Goal: Task Accomplishment & Management: Use online tool/utility

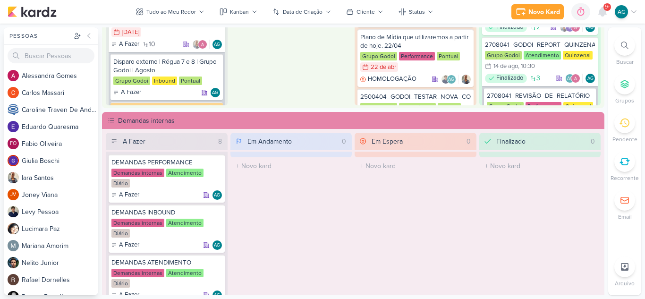
scroll to position [472, 0]
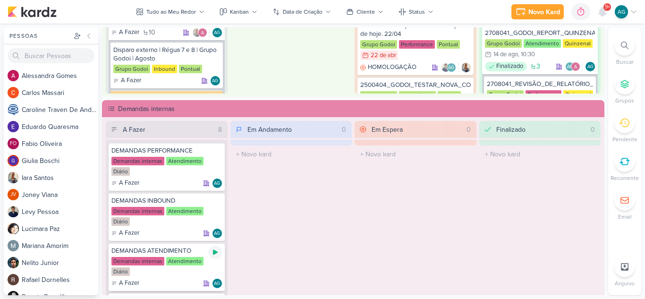
click at [214, 251] on icon at bounding box center [215, 252] width 5 height 5
click at [605, 14] on icon at bounding box center [603, 12] width 8 height 9
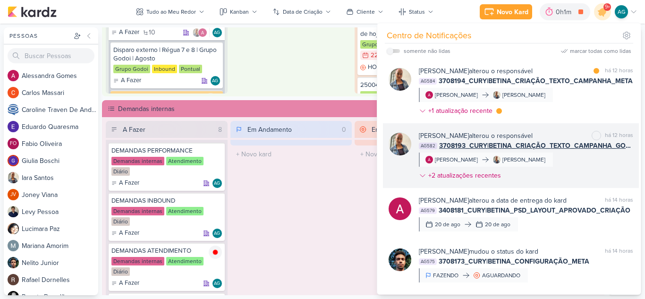
click at [568, 172] on div "[PERSON_NAME] alterou o responsável marcar como não lida há 12 horas AG582 3708…" at bounding box center [526, 157] width 214 height 53
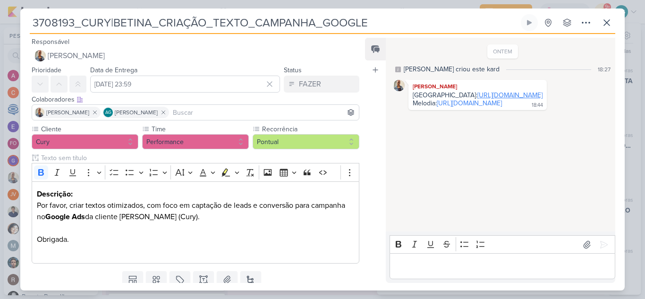
click at [501, 99] on link "[URL][DOMAIN_NAME]" at bounding box center [510, 95] width 65 height 8
click at [463, 107] on link "[URL][DOMAIN_NAME]" at bounding box center [469, 103] width 65 height 8
click at [612, 22] on icon at bounding box center [606, 22] width 11 height 11
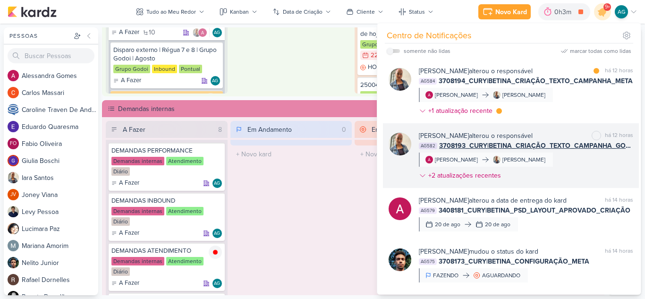
click at [565, 171] on div "[PERSON_NAME] alterou o responsável marcar como não lida há 12 horas AG582 3708…" at bounding box center [526, 157] width 214 height 53
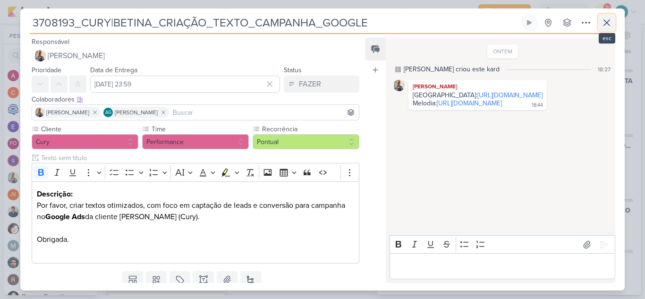
click at [609, 23] on icon at bounding box center [606, 22] width 11 height 11
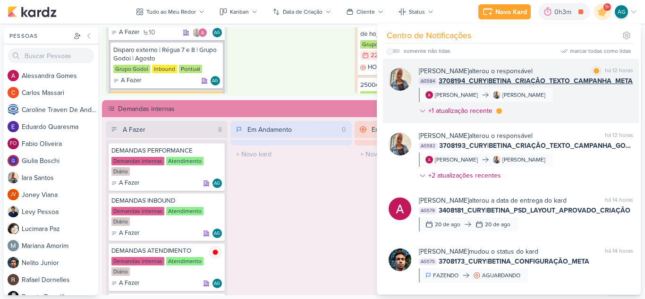
click at [592, 104] on div "[PERSON_NAME] alterou o responsável marcar como lida há 12 horas AG584 3708194_…" at bounding box center [526, 92] width 214 height 53
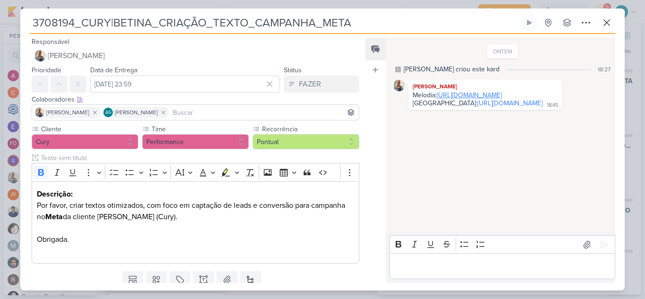
click at [499, 99] on link "[URL][DOMAIN_NAME]" at bounding box center [469, 95] width 65 height 8
click at [478, 107] on link "[URL][DOMAIN_NAME]" at bounding box center [510, 103] width 65 height 8
drag, startPoint x: 378, startPoint y: 24, endPoint x: 9, endPoint y: 13, distance: 369.6
click at [9, 13] on div "3708194_CURY|BETINA_CRIAÇÃO_TEXTO_CAMPANHA_META" at bounding box center [322, 149] width 645 height 299
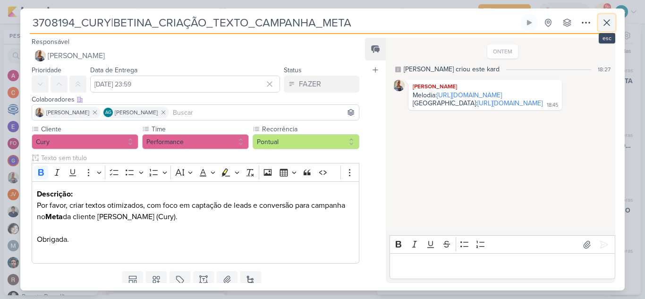
click at [613, 24] on button at bounding box center [607, 22] width 17 height 17
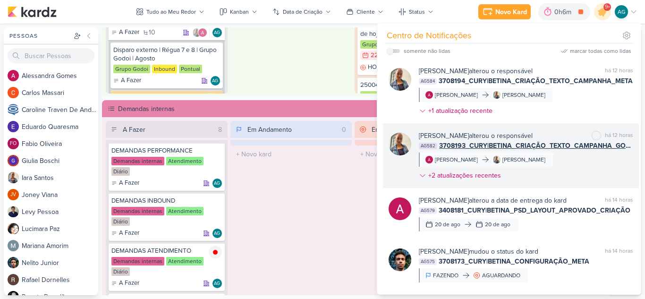
click at [588, 143] on span "3708193_CURY|BETINA_CRIAÇÃO_TEXTO_CAMPANHA_GOOGLE" at bounding box center [536, 146] width 194 height 10
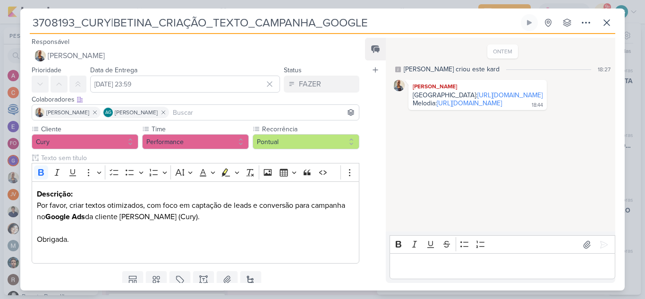
drag, startPoint x: 376, startPoint y: 20, endPoint x: 0, endPoint y: -3, distance: 376.8
click at [0, 0] on html "1.99.0 [GEOGRAPHIC_DATA] Ctrl + k 0h6m DEMANDAS ATENDIMENTO 0h6m Hoje 0h6m Sema…" at bounding box center [322, 149] width 645 height 299
click at [503, 99] on link "[URL][DOMAIN_NAME]" at bounding box center [510, 95] width 65 height 8
click at [472, 107] on link "[URL][DOMAIN_NAME]" at bounding box center [469, 103] width 65 height 8
click at [488, 270] on p "Editor editing area: main" at bounding box center [503, 266] width 216 height 11
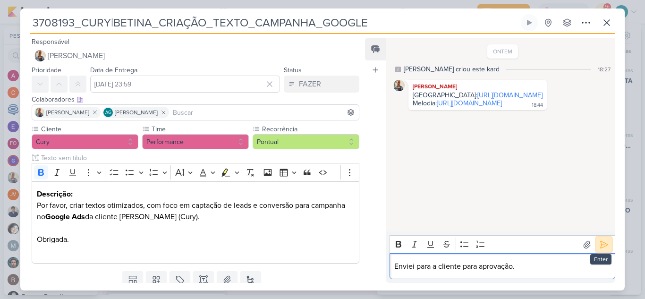
click at [604, 244] on icon at bounding box center [604, 244] width 9 height 9
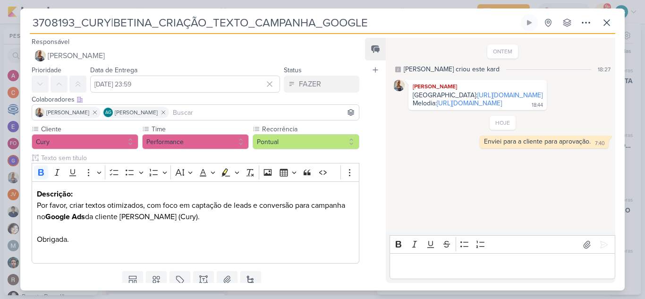
drag, startPoint x: 378, startPoint y: 24, endPoint x: 0, endPoint y: 16, distance: 378.5
click at [0, 16] on div "3708193_CURY|BETINA_CRIAÇÃO_TEXTO_CAMPANHA_GOOGLE" at bounding box center [322, 149] width 645 height 299
click at [606, 25] on icon at bounding box center [606, 22] width 11 height 11
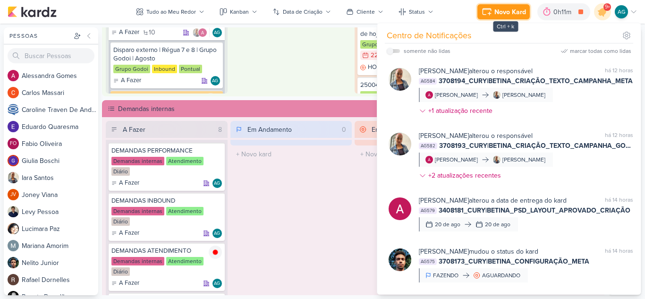
click at [504, 15] on div "Novo Kard" at bounding box center [511, 12] width 32 height 10
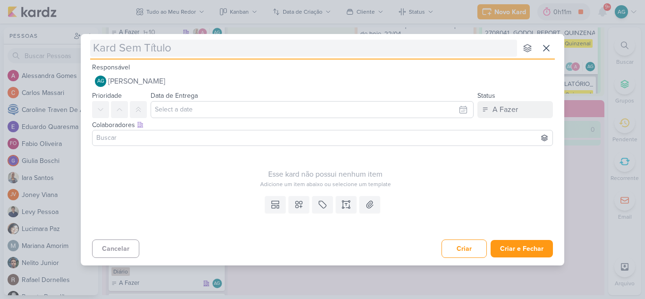
click at [218, 50] on input "text" at bounding box center [303, 48] width 427 height 17
type input "3708193_CURY|BETINA_CRIAÇÃO_TEXTO_CAMPANHA_GOOGLE"
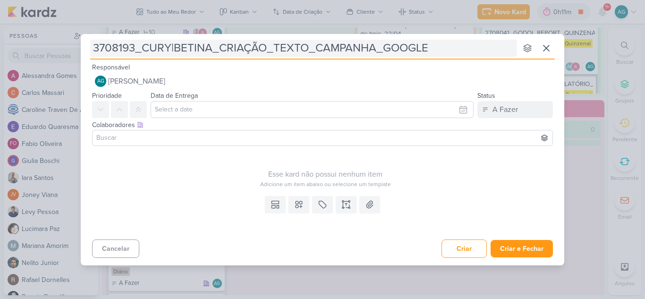
drag, startPoint x: 220, startPoint y: 48, endPoint x: 383, endPoint y: 49, distance: 163.5
click at [383, 49] on input "3708193_CURY|BETINA_CRIAÇÃO_TEXTO_CAMPANHA_GOOGLE" at bounding box center [303, 48] width 427 height 17
type input "3708193_CURY|BETINA_aproGOOGLE"
type input "3708193_CURY|BETINA_GOOGLE"
type input "3708193_CURY|BETINA_APRGOOGLE"
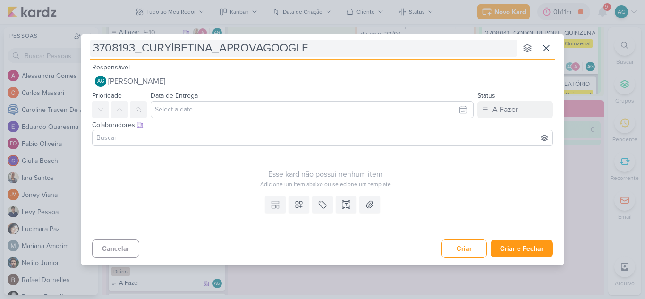
type input "3708193_CURY|BETINA_APROVAÇGOOGLE"
type input "3708193_CURY|BETINA_APROVAÇÃOGOOGLE"
type input "3708193_CURY|BETINA_APROVAÇÃO_GOOGLE"
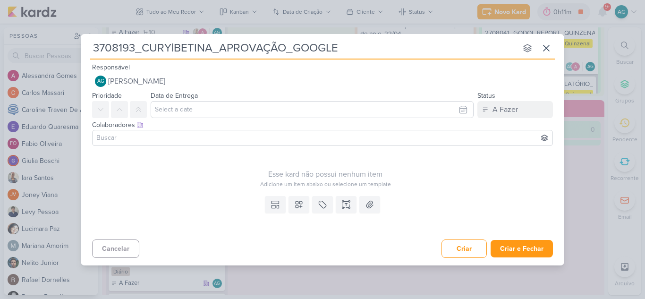
type input "3708193_CURY|BETINA_APROVAÇÃO_GOOGLE"
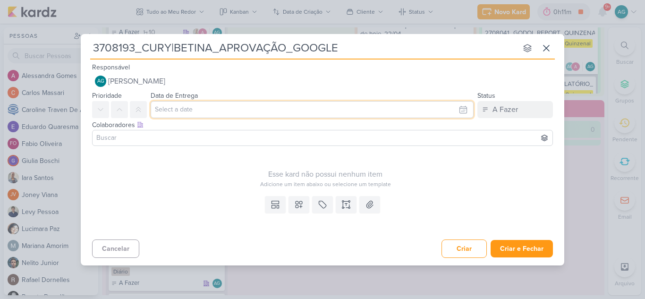
click at [229, 111] on input "text" at bounding box center [312, 109] width 323 height 17
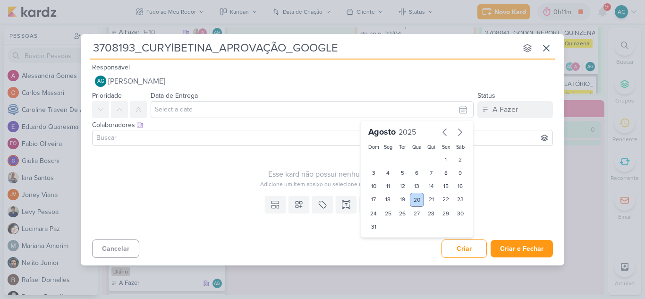
click at [414, 200] on div "20" at bounding box center [417, 200] width 15 height 14
type input "[DATE] 23:59"
click at [218, 138] on input at bounding box center [322, 137] width 456 height 11
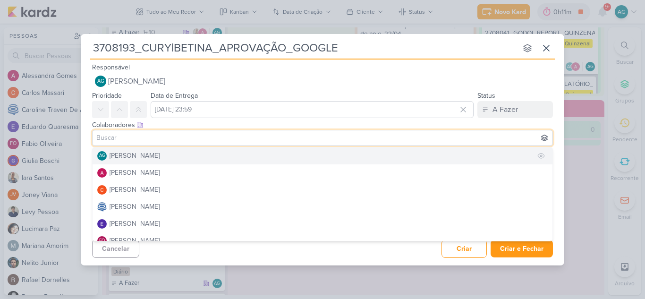
click at [199, 158] on button "AG [PERSON_NAME]" at bounding box center [323, 155] width 460 height 17
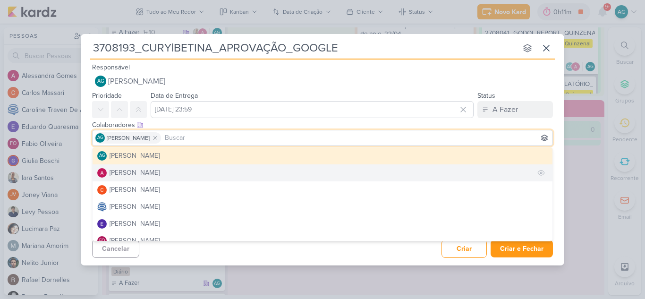
click at [156, 172] on div "[PERSON_NAME]" at bounding box center [135, 173] width 50 height 10
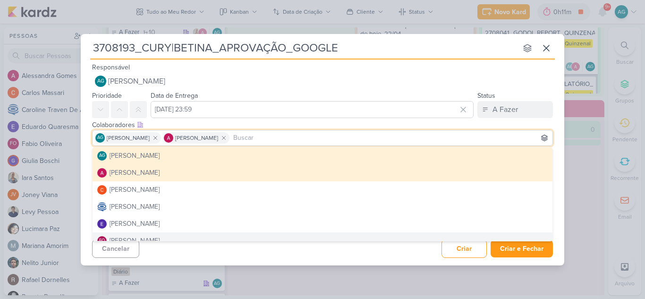
click at [232, 256] on div "Cancelar Criar Criar e Fechar Ctrl + Enter" at bounding box center [323, 248] width 484 height 24
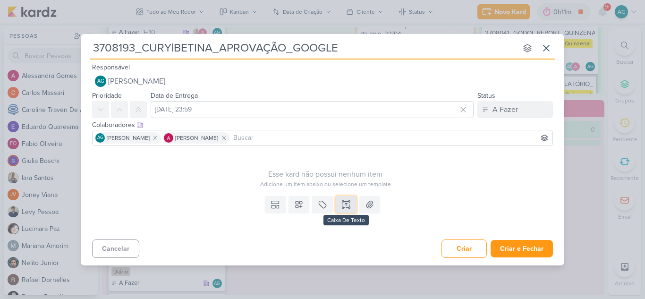
click at [345, 209] on button at bounding box center [346, 204] width 21 height 17
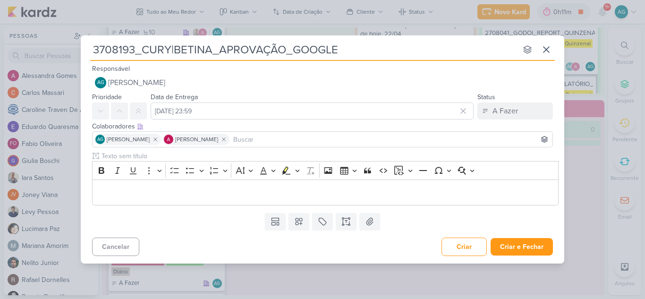
click at [397, 244] on div "Cancelar Criar Criar e Fechar Ctrl + Enter" at bounding box center [323, 246] width 484 height 24
drag, startPoint x: 135, startPoint y: 45, endPoint x: 76, endPoint y: 41, distance: 59.7
click at [76, 41] on div "3708193_CURY|BETINA_APROVAÇÃO_GOOGLE nenhum grupo disponível esc Responsável AG…" at bounding box center [322, 149] width 645 height 299
click at [527, 243] on button "Criar e Fechar" at bounding box center [522, 246] width 62 height 17
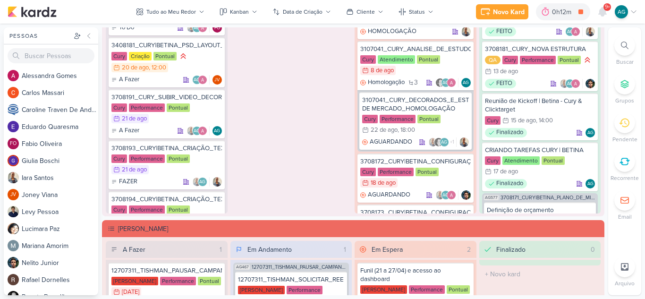
scroll to position [1152, 0]
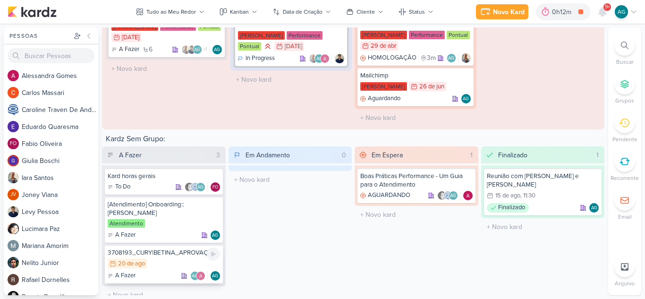
click at [178, 249] on div "3708193_CURY|BETINA_APROVAÇÃO_GOOGLE" at bounding box center [164, 253] width 112 height 9
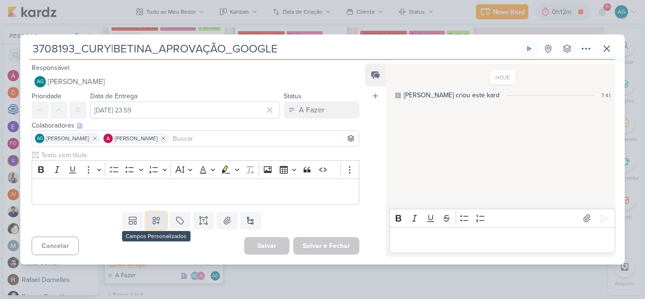
click at [157, 219] on icon at bounding box center [156, 220] width 9 height 9
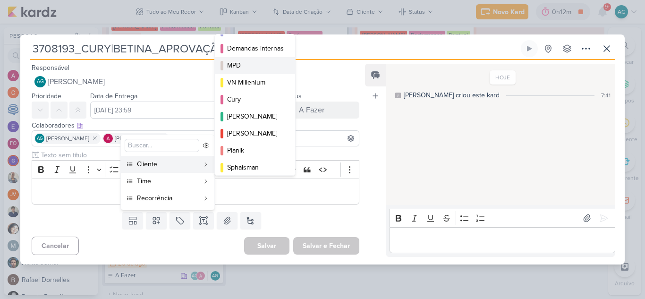
scroll to position [94, 0]
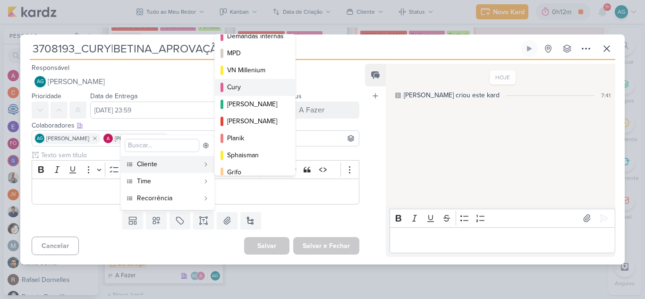
click at [252, 89] on div "Cury" at bounding box center [255, 87] width 57 height 10
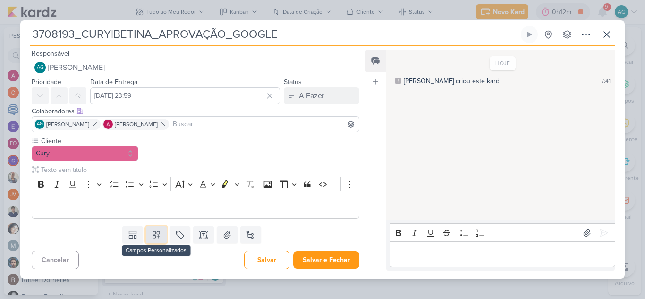
click at [158, 229] on button at bounding box center [156, 234] width 21 height 17
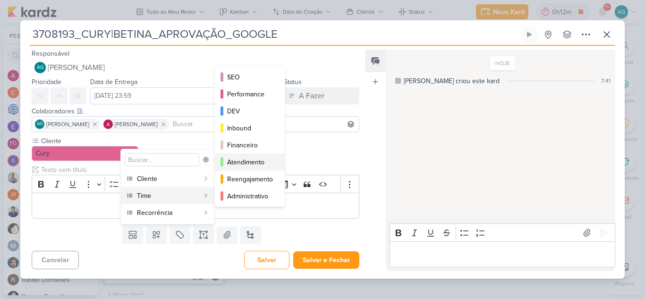
click at [257, 161] on div "Atendimento" at bounding box center [250, 162] width 46 height 10
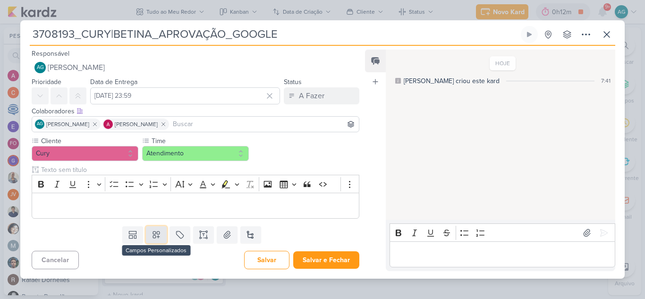
click at [158, 237] on icon at bounding box center [156, 234] width 9 height 9
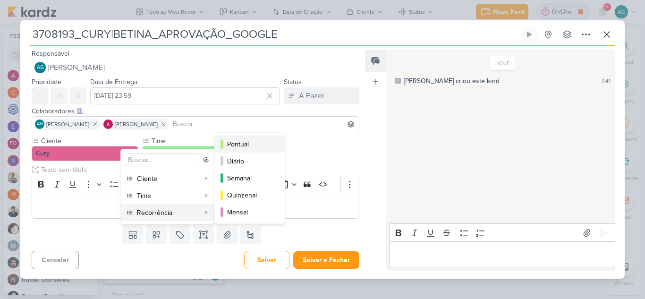
click at [242, 144] on div "Pontual" at bounding box center [250, 144] width 46 height 10
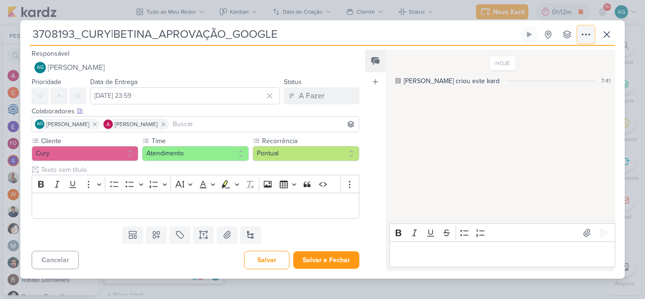
click at [584, 38] on icon at bounding box center [586, 34] width 11 height 11
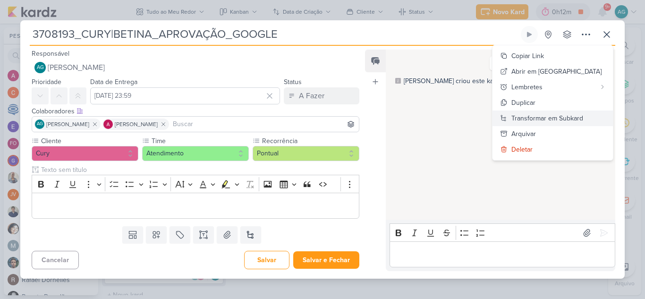
click at [566, 119] on div "Transformar em Subkard" at bounding box center [548, 118] width 72 height 10
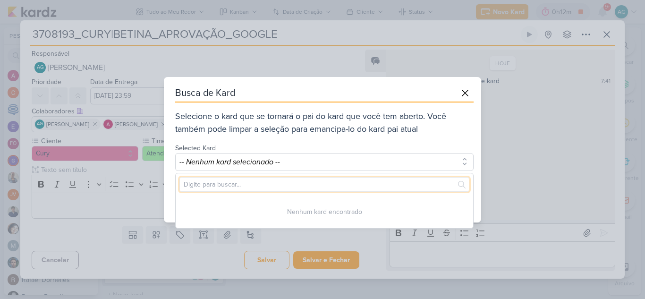
click at [230, 187] on input "text" at bounding box center [325, 184] width 290 height 15
paste input "3708193"
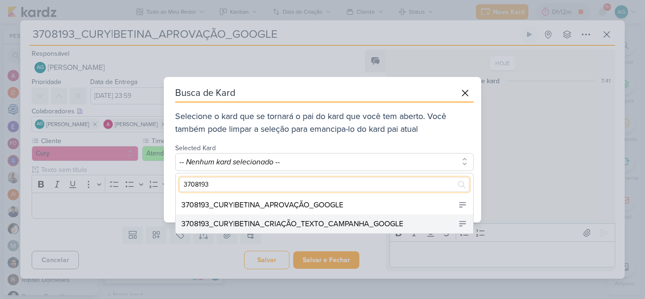
type input "3708193"
click at [303, 221] on div "3708193_CURY|BETINA_CRIAÇÃO_TEXTO_CAMPANHA_GOOGLE" at bounding box center [292, 223] width 222 height 11
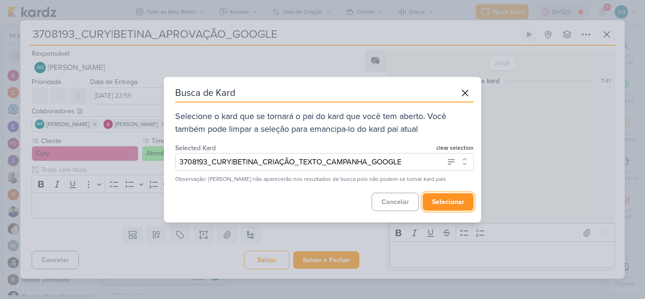
click at [440, 205] on button "selecionar" at bounding box center [448, 201] width 51 height 17
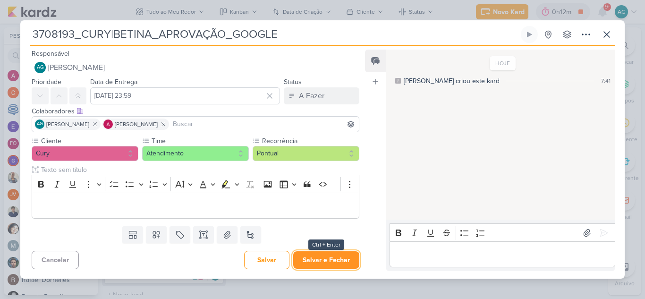
click at [326, 261] on button "Salvar e Fechar" at bounding box center [326, 259] width 66 height 17
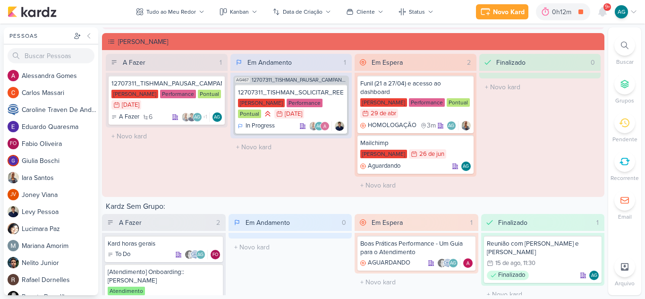
scroll to position [1064, 0]
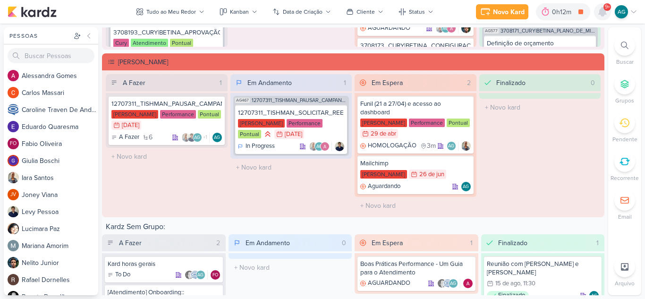
click at [601, 12] on icon at bounding box center [603, 12] width 8 height 9
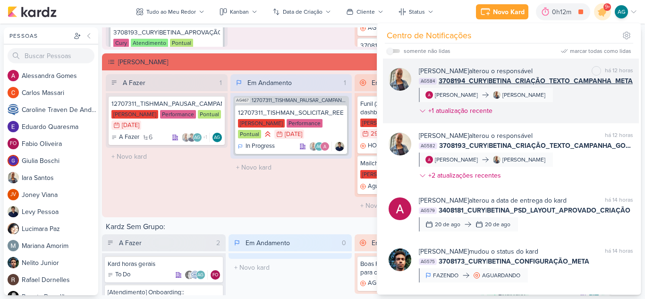
click at [583, 80] on span "3708194_CURY|BETINA_CRIAÇÃO_TEXTO_CAMPANHA_META" at bounding box center [536, 81] width 194 height 10
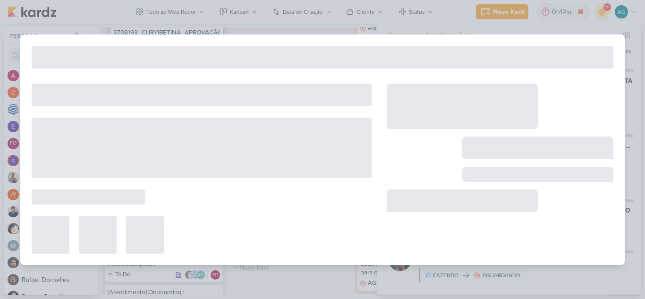
type input "3708194_CURY|BETINA_CRIAÇÃO_TEXTO_CAMPANHA_META"
type input "[DATE] 23:59"
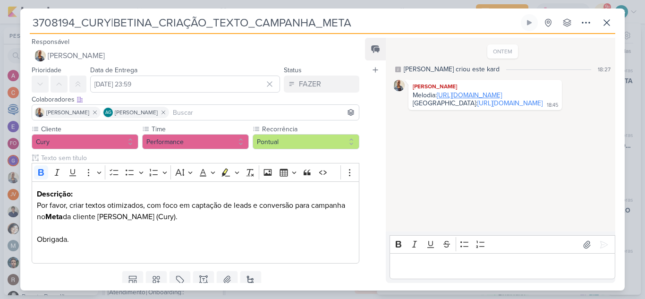
click at [502, 99] on link "[URL][DOMAIN_NAME]" at bounding box center [469, 95] width 65 height 8
click at [478, 107] on link "[URL][DOMAIN_NAME]" at bounding box center [510, 103] width 65 height 8
drag, startPoint x: 360, startPoint y: 22, endPoint x: 18, endPoint y: 20, distance: 342.1
click at [18, 20] on div "3708194_CURY|BETINA_CRIAÇÃO_TEXTO_CAMPANHA_META" at bounding box center [322, 149] width 645 height 299
click at [450, 266] on p "Editor editing area: main" at bounding box center [503, 266] width 216 height 11
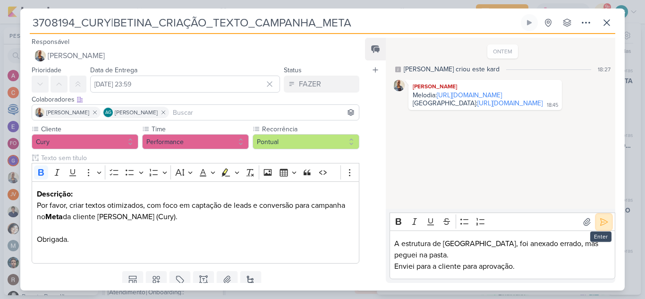
click at [600, 220] on icon at bounding box center [604, 221] width 9 height 9
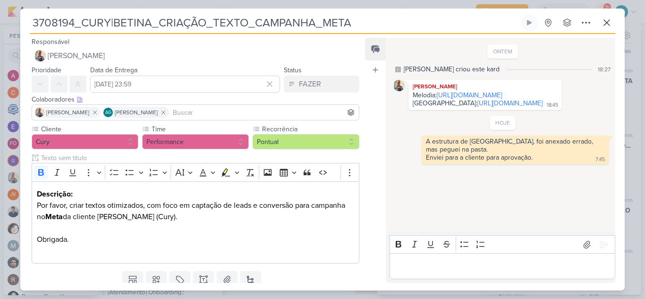
drag, startPoint x: 364, startPoint y: 22, endPoint x: 0, endPoint y: 14, distance: 364.4
click at [0, 14] on div "3708194_CURY|BETINA_CRIAÇÃO_TEXTO_CAMPANHA_META" at bounding box center [322, 149] width 645 height 299
click at [606, 23] on icon at bounding box center [606, 22] width 11 height 11
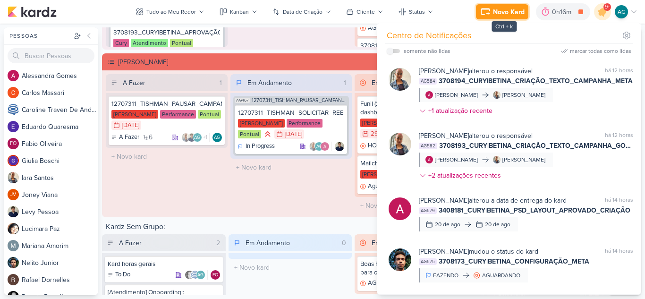
click at [498, 13] on div "Novo Kard" at bounding box center [509, 12] width 32 height 10
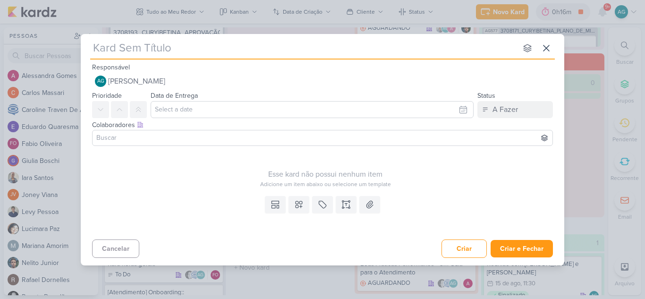
type input "3708194_CURY|BETINA_CRIAÇÃO_TEXTO_CAMPANHA_META"
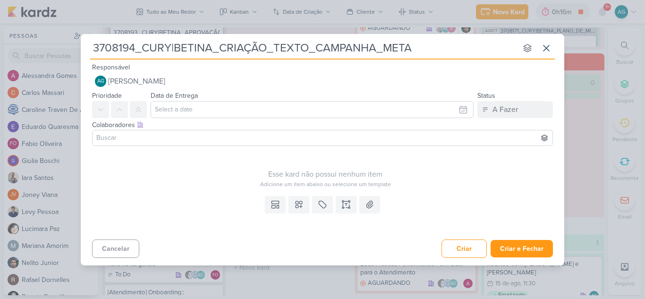
drag, startPoint x: 220, startPoint y: 48, endPoint x: 373, endPoint y: 52, distance: 153.2
click at [373, 52] on input "3708194_CURY|BETINA_CRIAÇÃO_TEXTO_CAMPANHA_META" at bounding box center [303, 48] width 427 height 17
type input "3708194_CURY|BETINA_apr_META"
type input "3708194_CURY|BETINA__META"
type input "3708194_CURY|BETINA_A_META"
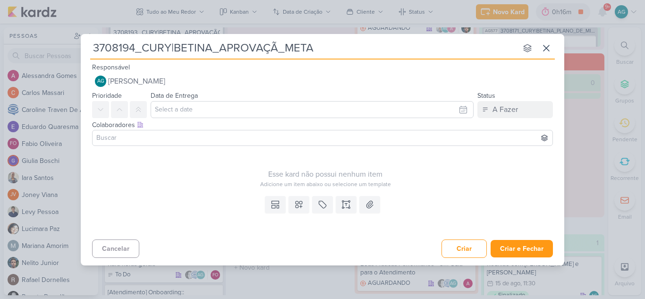
type input "3708194_CURY|BETINA_APROVAÇÃO_META"
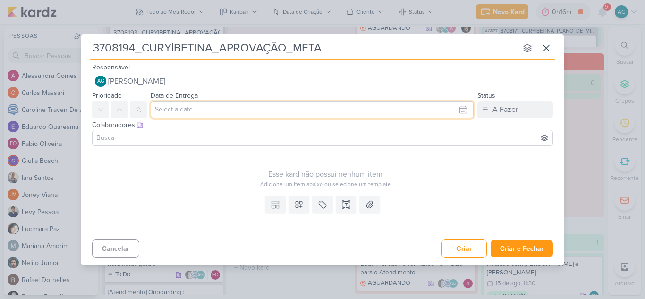
click at [214, 116] on input "text" at bounding box center [312, 109] width 323 height 17
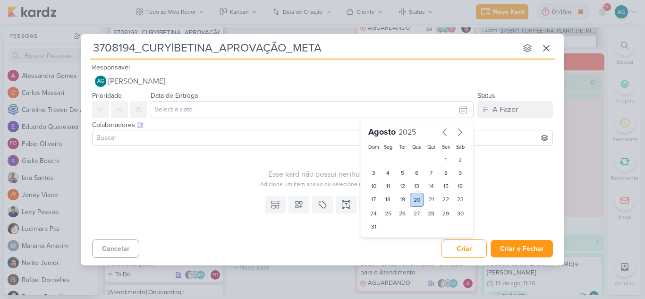
click at [419, 201] on div "20" at bounding box center [417, 200] width 15 height 14
type input "[DATE] 23:59"
click at [233, 138] on input at bounding box center [322, 137] width 456 height 11
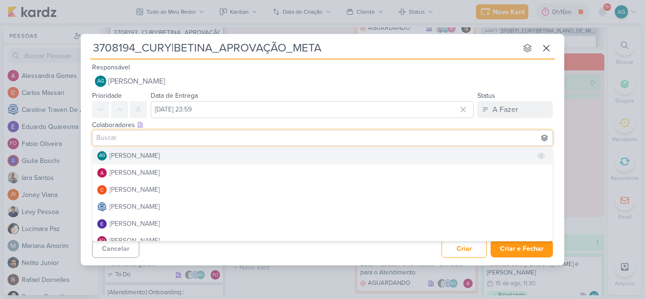
click at [144, 156] on div "[PERSON_NAME]" at bounding box center [135, 156] width 50 height 10
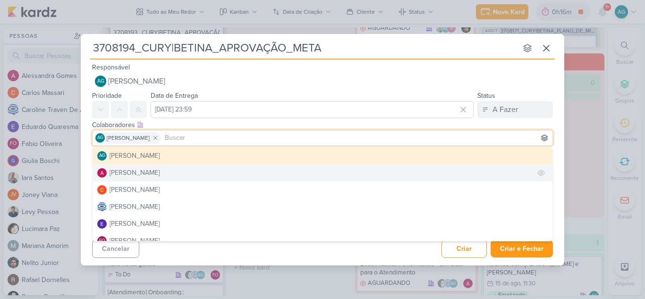
click at [167, 174] on button "[PERSON_NAME]" at bounding box center [323, 172] width 460 height 17
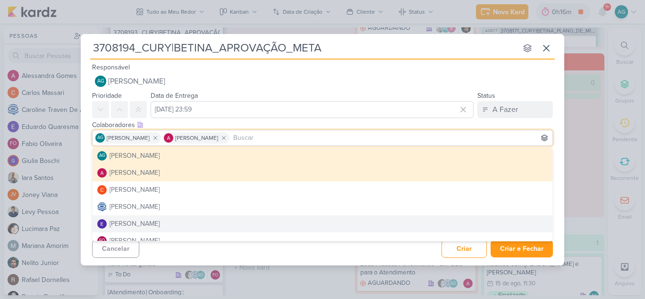
click at [227, 258] on div "Cancelar Criar Criar e Fechar Ctrl + Enter" at bounding box center [323, 248] width 484 height 24
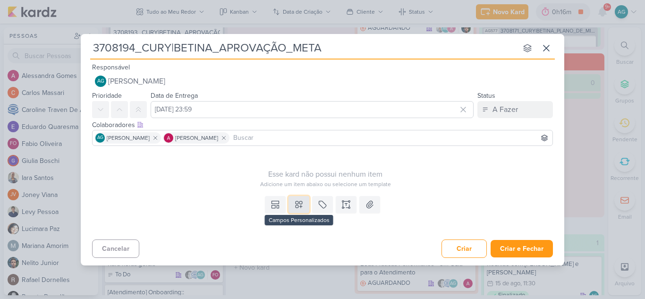
click at [298, 206] on icon at bounding box center [298, 204] width 9 height 9
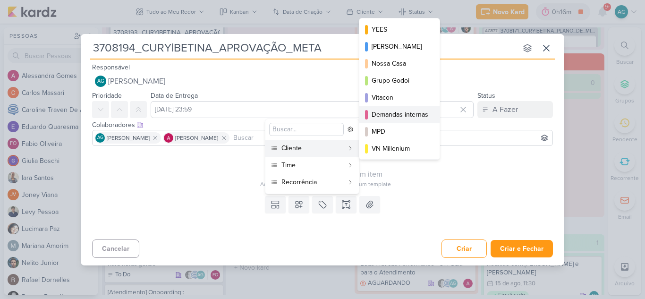
scroll to position [47, 0]
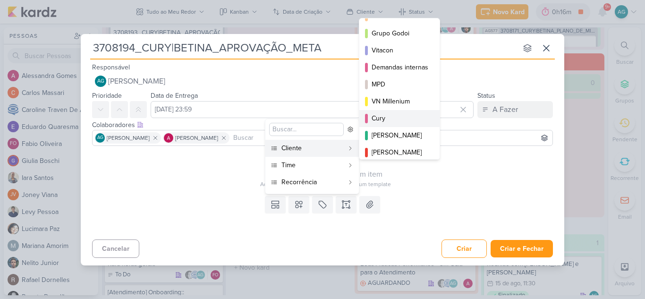
click at [391, 119] on div "Cury" at bounding box center [400, 118] width 57 height 10
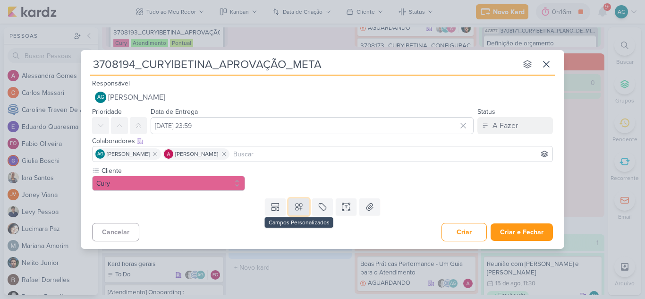
click at [300, 208] on icon at bounding box center [298, 206] width 9 height 9
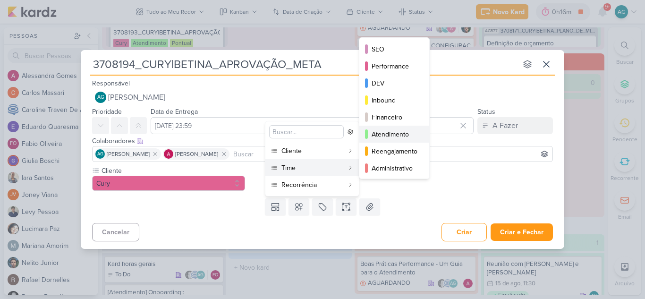
click at [399, 137] on div "Atendimento" at bounding box center [395, 134] width 46 height 10
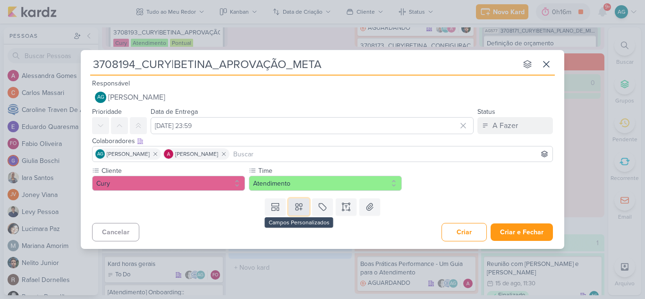
click at [304, 206] on button at bounding box center [299, 206] width 21 height 17
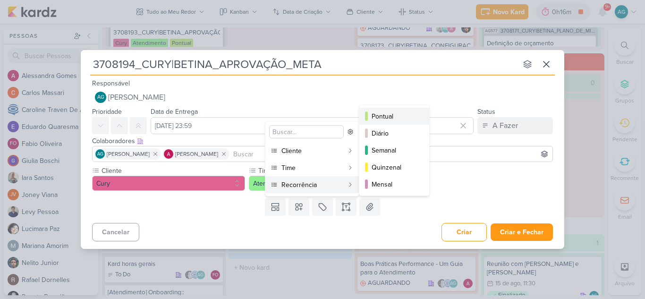
click at [390, 117] on div "Pontual" at bounding box center [395, 117] width 46 height 10
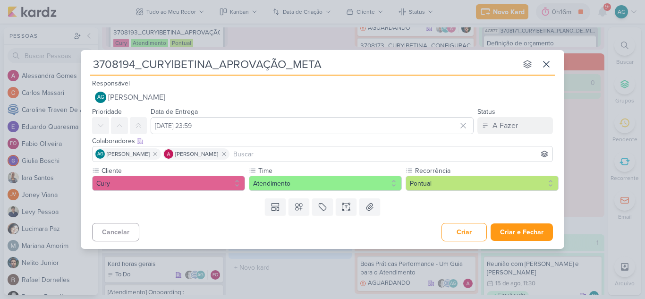
drag, startPoint x: 136, startPoint y: 64, endPoint x: 55, endPoint y: 61, distance: 80.8
click at [55, 61] on div "3708194_CURY|BETINA_APROVAÇÃO_META nenhum grupo disponível esc Responsável AG […" at bounding box center [322, 149] width 645 height 299
click at [527, 238] on button "Criar e Fechar" at bounding box center [522, 231] width 62 height 17
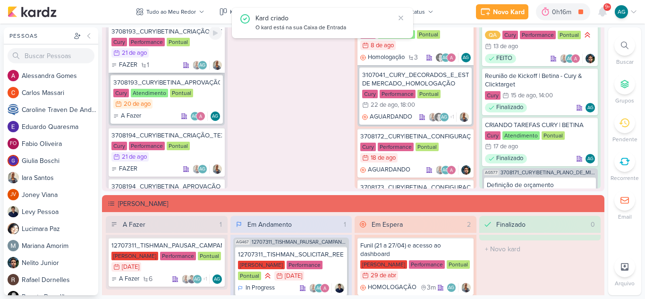
scroll to position [453, 0]
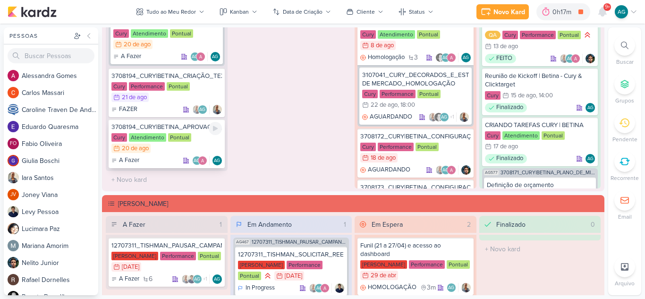
click at [175, 129] on div "3708194_CURY|BETINA_APROVAÇÃO_META" at bounding box center [167, 127] width 111 height 9
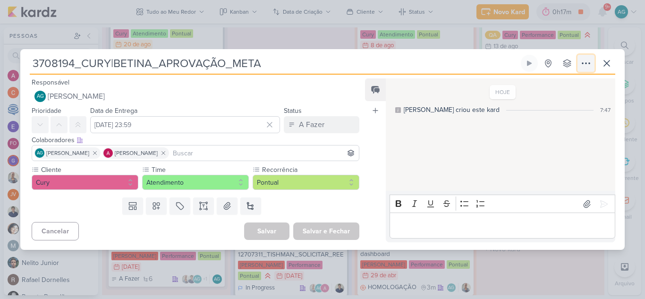
click at [584, 63] on icon at bounding box center [586, 63] width 11 height 11
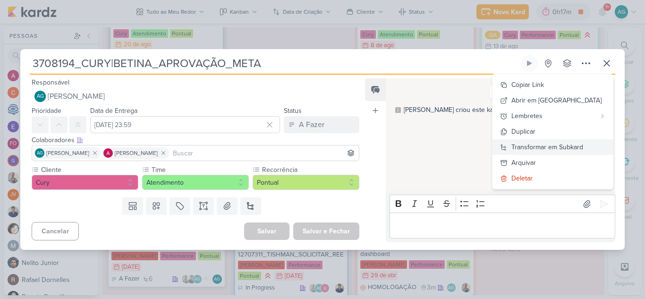
click at [550, 143] on div "Transformar em Subkard" at bounding box center [548, 147] width 72 height 10
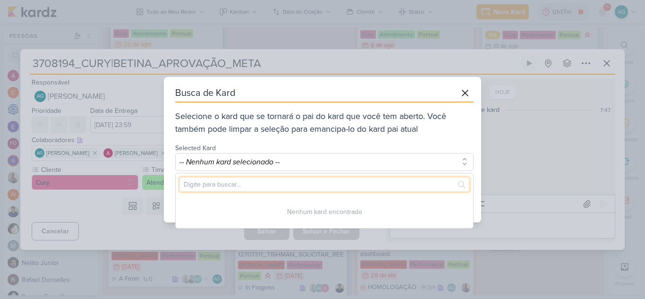
click at [305, 182] on input "text" at bounding box center [325, 184] width 290 height 15
paste input "3708194"
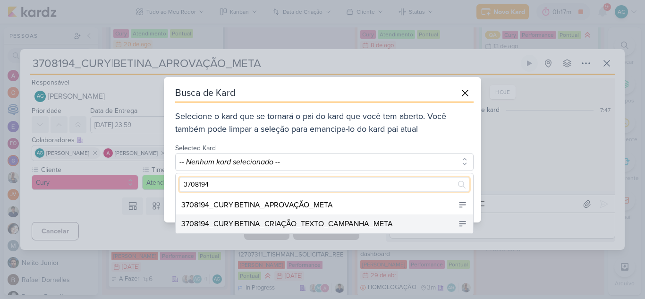
type input "3708194"
click at [345, 223] on div "3708194_CURY|BETINA_CRIAÇÃO_TEXTO_CAMPANHA_META" at bounding box center [287, 223] width 212 height 11
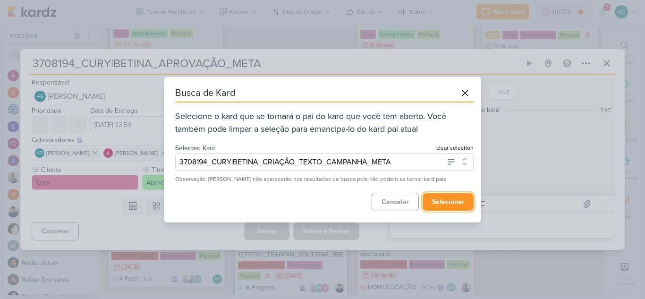
click at [461, 201] on button "selecionar" at bounding box center [448, 201] width 51 height 17
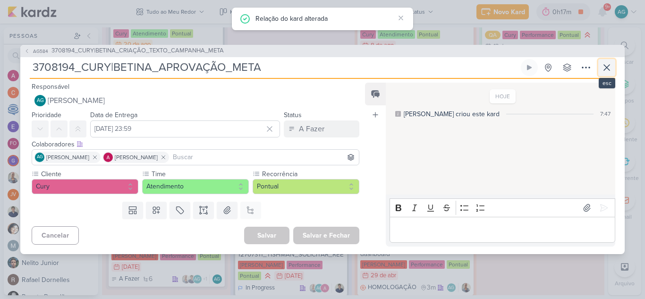
click at [607, 71] on icon at bounding box center [606, 67] width 11 height 11
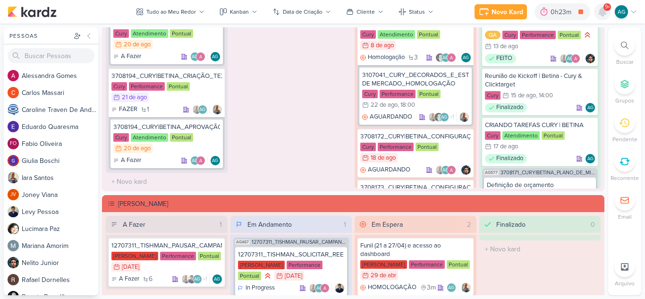
click at [601, 9] on icon at bounding box center [603, 12] width 8 height 9
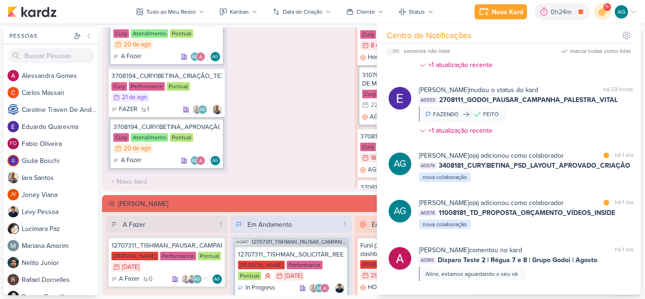
scroll to position [693, 0]
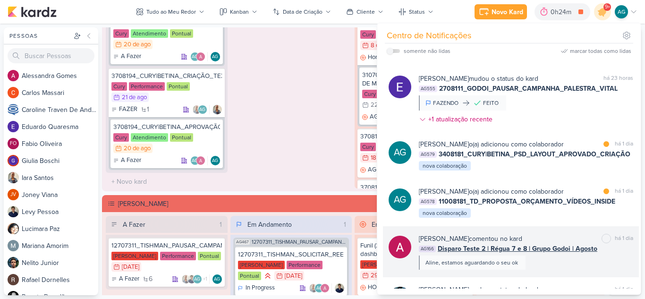
click at [577, 266] on div "[PERSON_NAME] comentou no kard marcar como não lida há 1 dia AG166 Disparo Test…" at bounding box center [526, 252] width 214 height 36
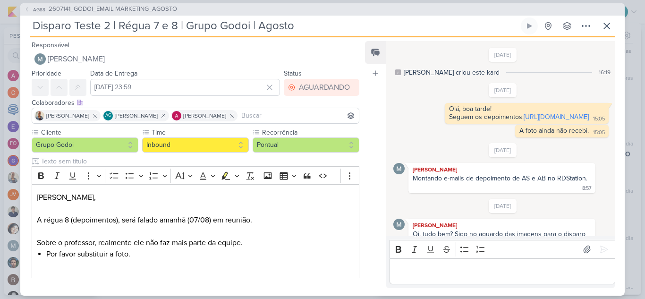
scroll to position [725, 0]
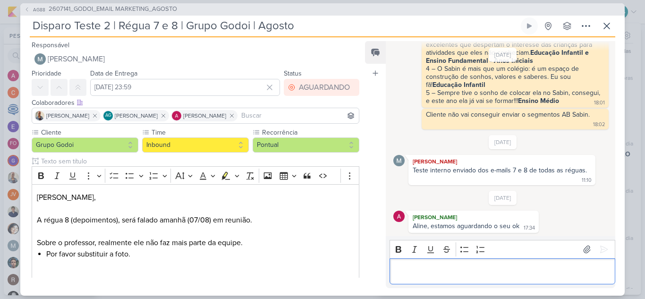
click at [480, 269] on p "Editor editing area: main" at bounding box center [503, 271] width 216 height 11
click at [399, 269] on p "meninas, esta ok" at bounding box center [503, 271] width 216 height 11
click at [490, 269] on p "Meninas, esta ok" at bounding box center [503, 271] width 216 height 11
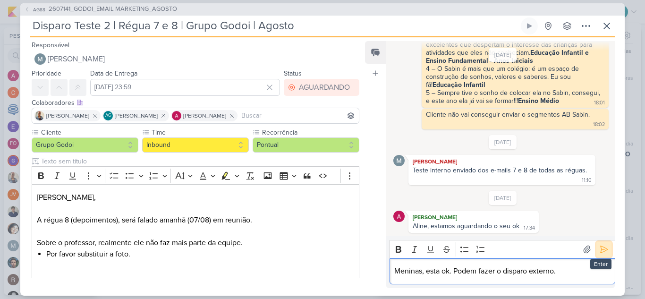
click at [602, 247] on icon at bounding box center [604, 249] width 9 height 9
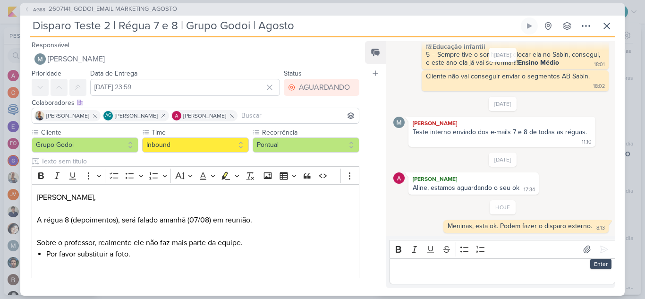
scroll to position [764, 0]
click at [608, 27] on icon at bounding box center [607, 26] width 6 height 6
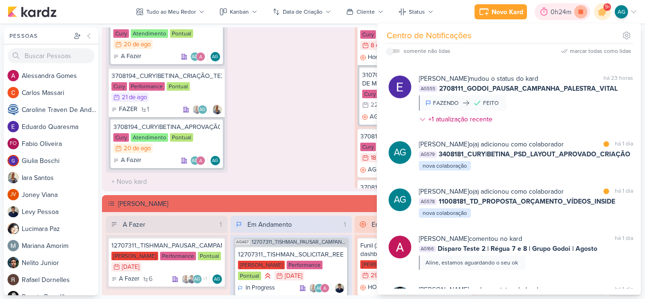
click at [584, 15] on icon at bounding box center [581, 11] width 13 height 13
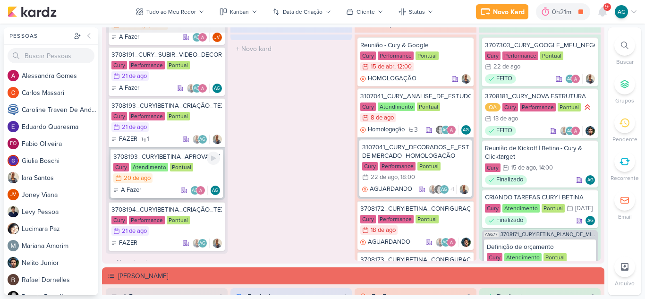
scroll to position [402, 0]
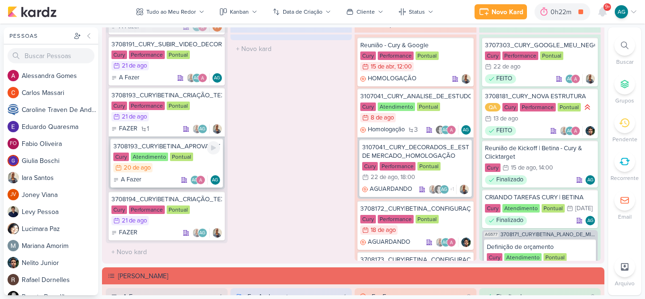
click at [197, 145] on div "3708193_CURY|BETINA_APROVAÇÃO_GOOGLE" at bounding box center [166, 146] width 107 height 9
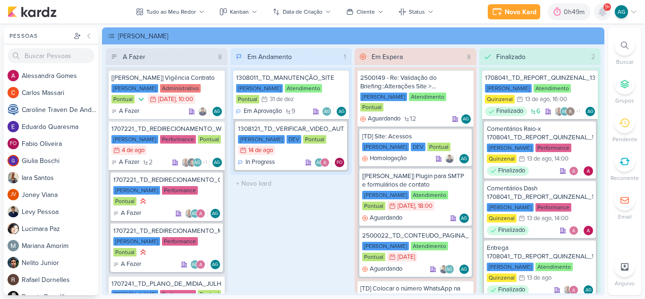
click at [605, 12] on icon at bounding box center [603, 12] width 8 height 9
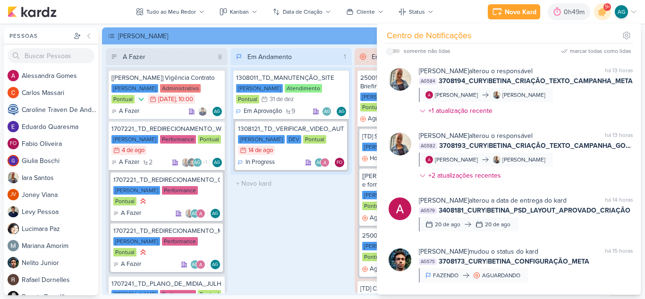
click at [324, 213] on div "Em Andamento 1 1308011_TD_MANUTENÇÃO_SITE Teixeira Duarte Atendimento Pontual 3…" at bounding box center [292, 170] width 122 height 245
